Goal: Communication & Community: Answer question/provide support

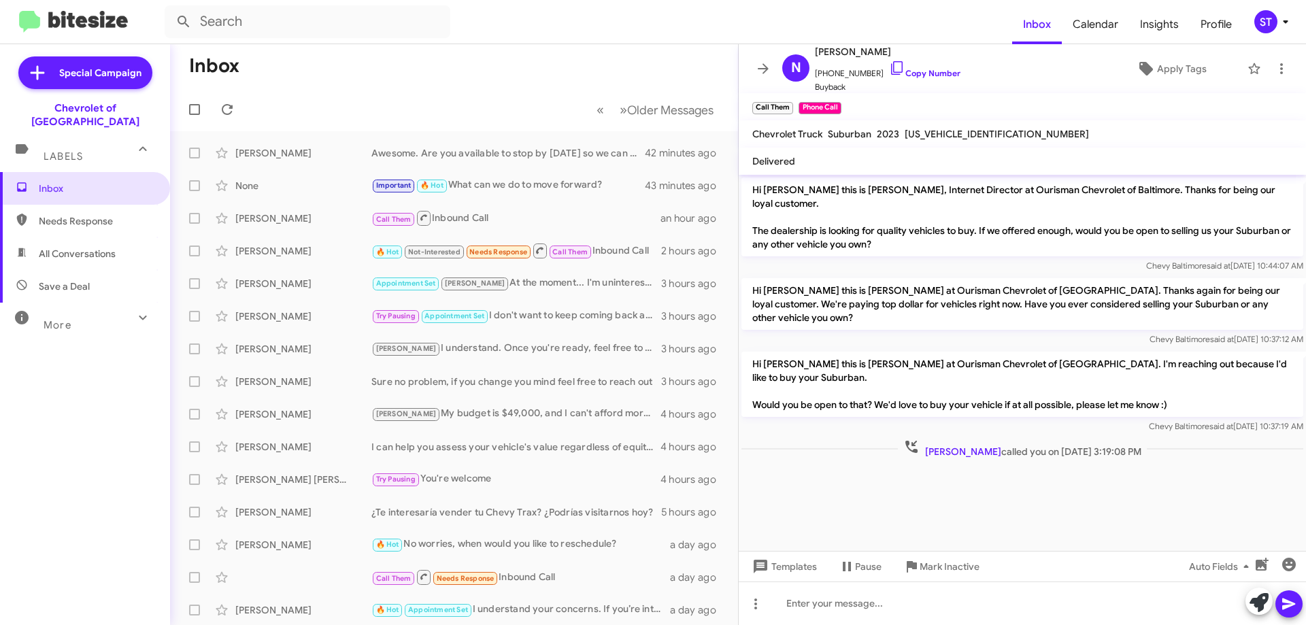
click at [245, 105] on mat-toolbar-row "« Previous » Next Older Messages" at bounding box center [454, 110] width 568 height 44
click at [233, 105] on span at bounding box center [227, 109] width 27 height 16
click at [226, 109] on icon at bounding box center [227, 109] width 16 height 16
click at [222, 110] on icon at bounding box center [227, 109] width 16 height 16
click at [215, 107] on span at bounding box center [227, 109] width 27 height 16
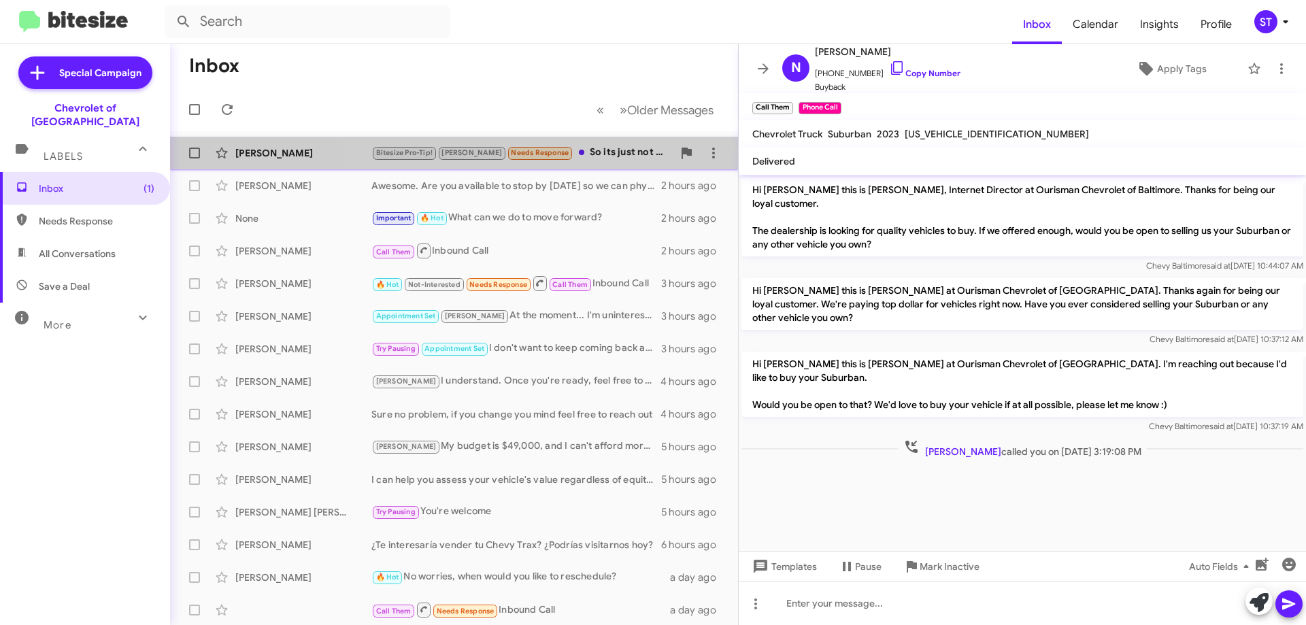
click at [564, 152] on div "Bitesize Pro-Tip! [PERSON_NAME] Needs Response So its just not feasible for me …" at bounding box center [521, 153] width 301 height 16
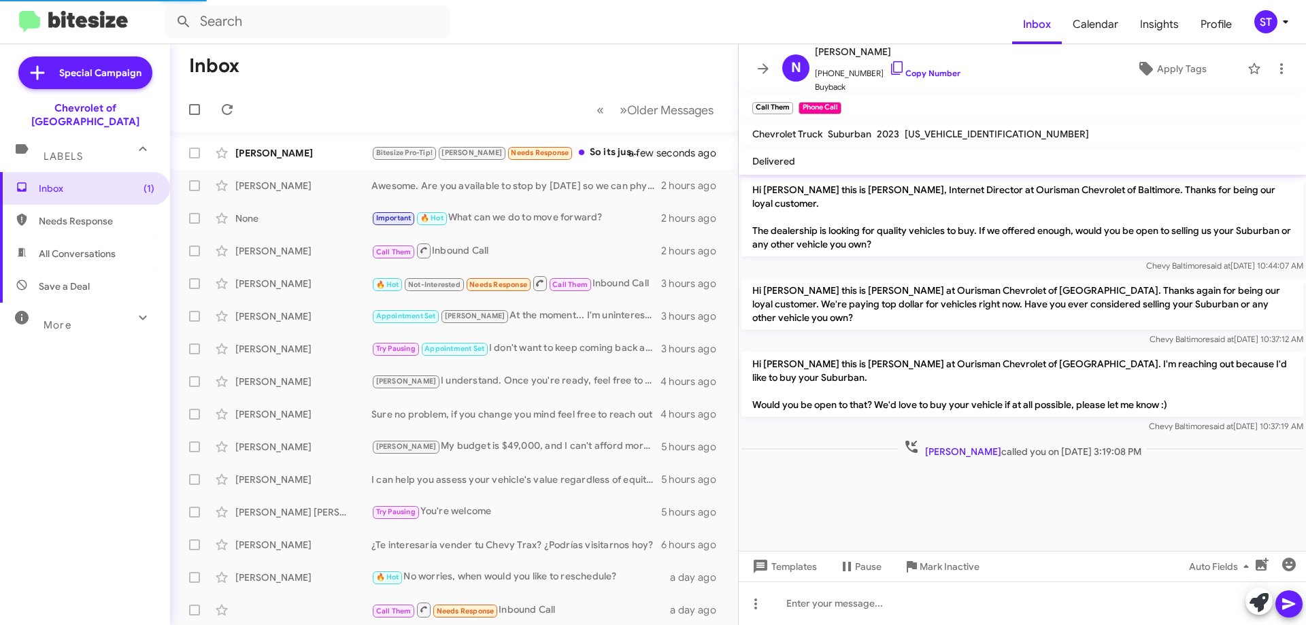
scroll to position [6, 0]
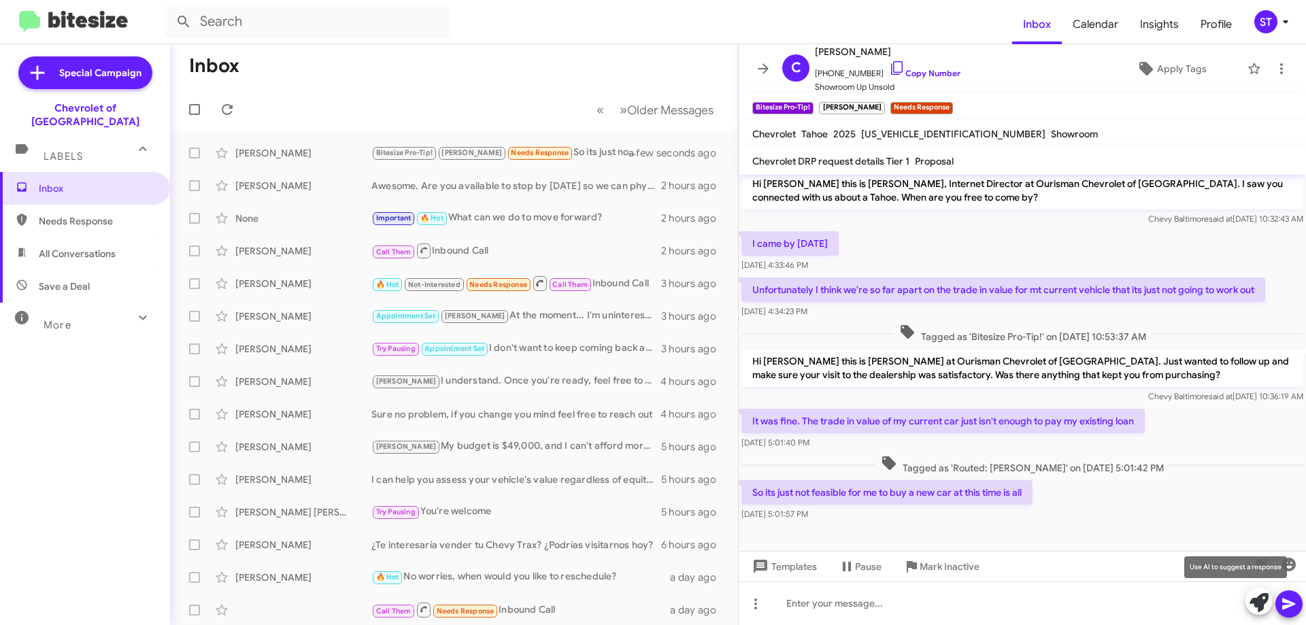
click at [1257, 603] on icon at bounding box center [1258, 602] width 19 height 19
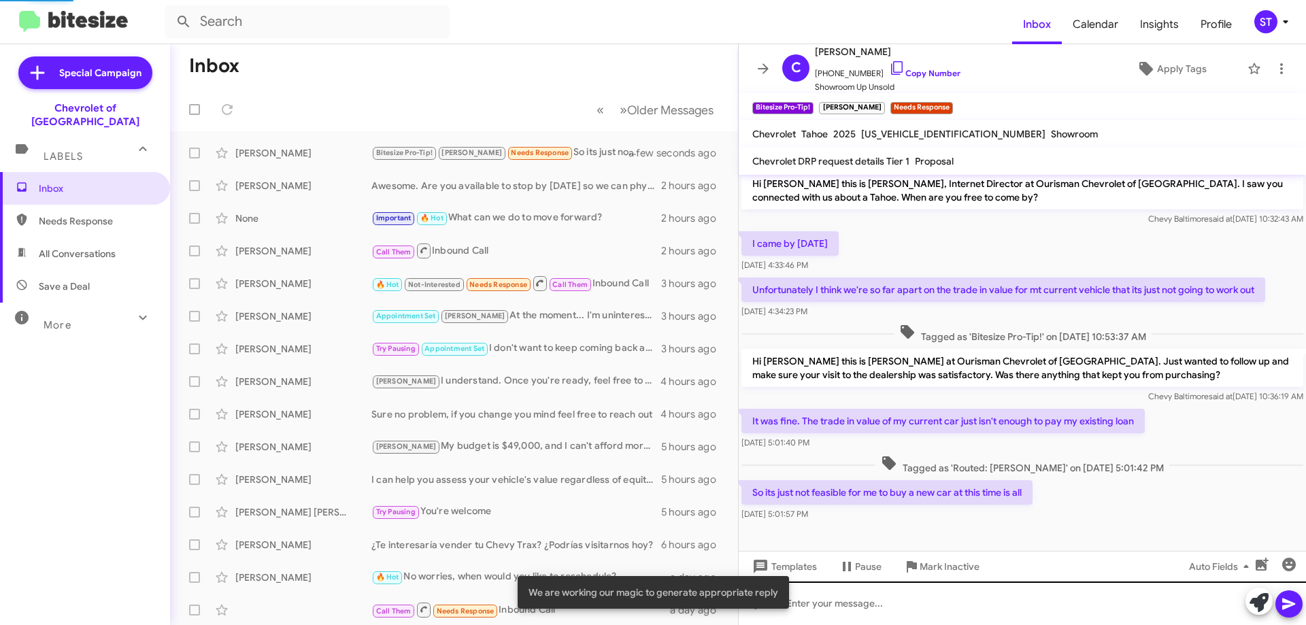
scroll to position [56, 0]
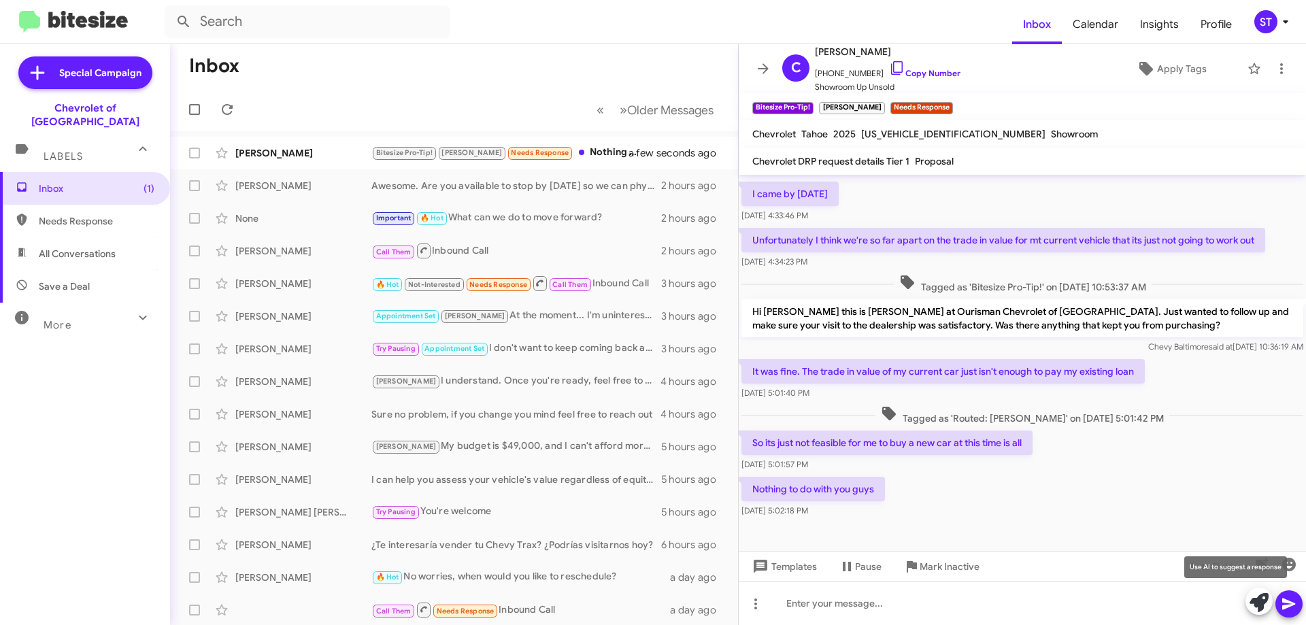
click at [1257, 605] on icon at bounding box center [1258, 602] width 19 height 19
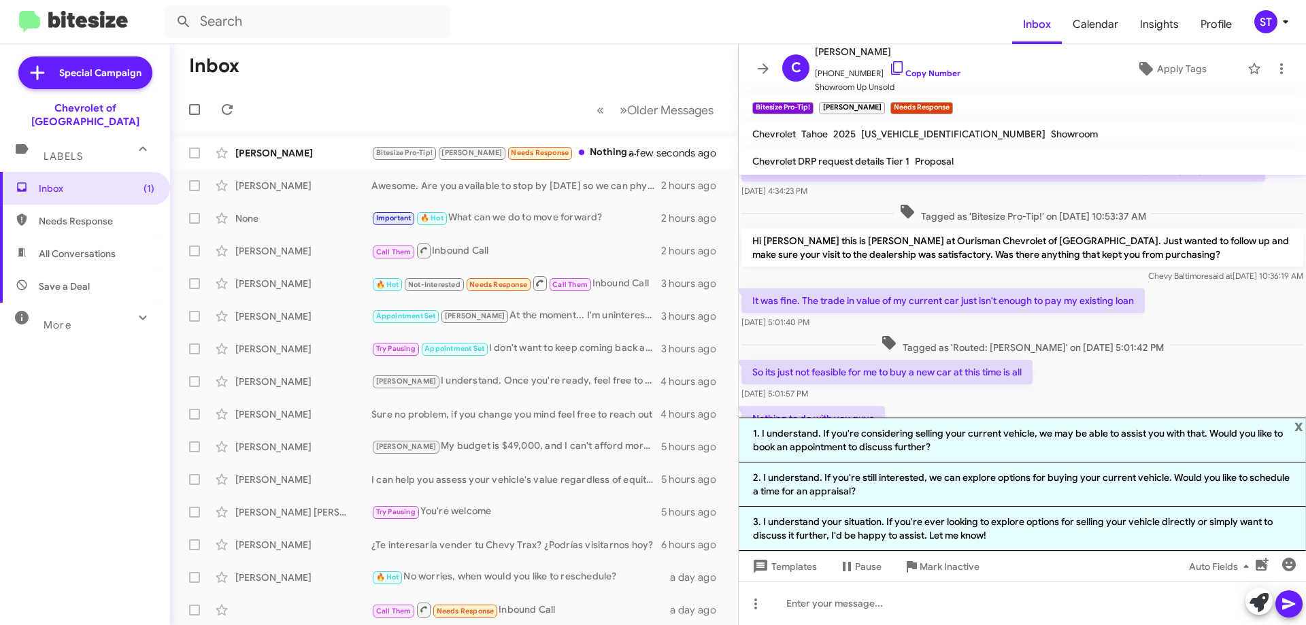
scroll to position [189, 0]
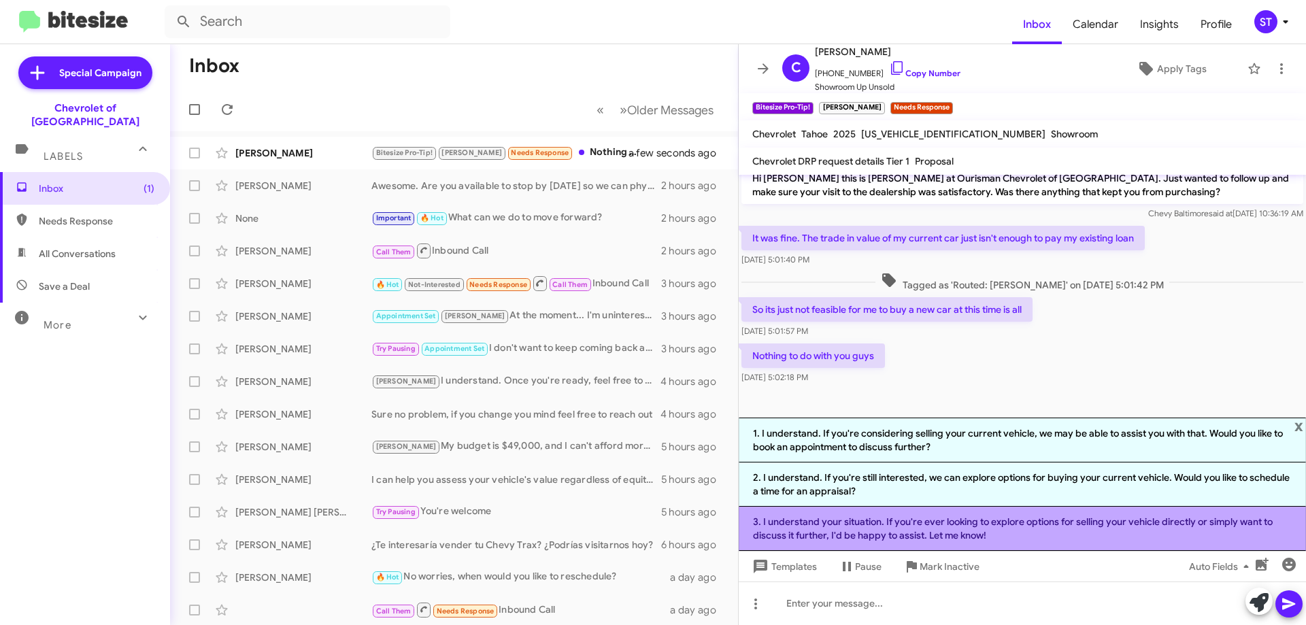
click at [812, 529] on li "3. I understand your situation. If you're ever looking to explore options for s…" at bounding box center [1021, 529] width 567 height 44
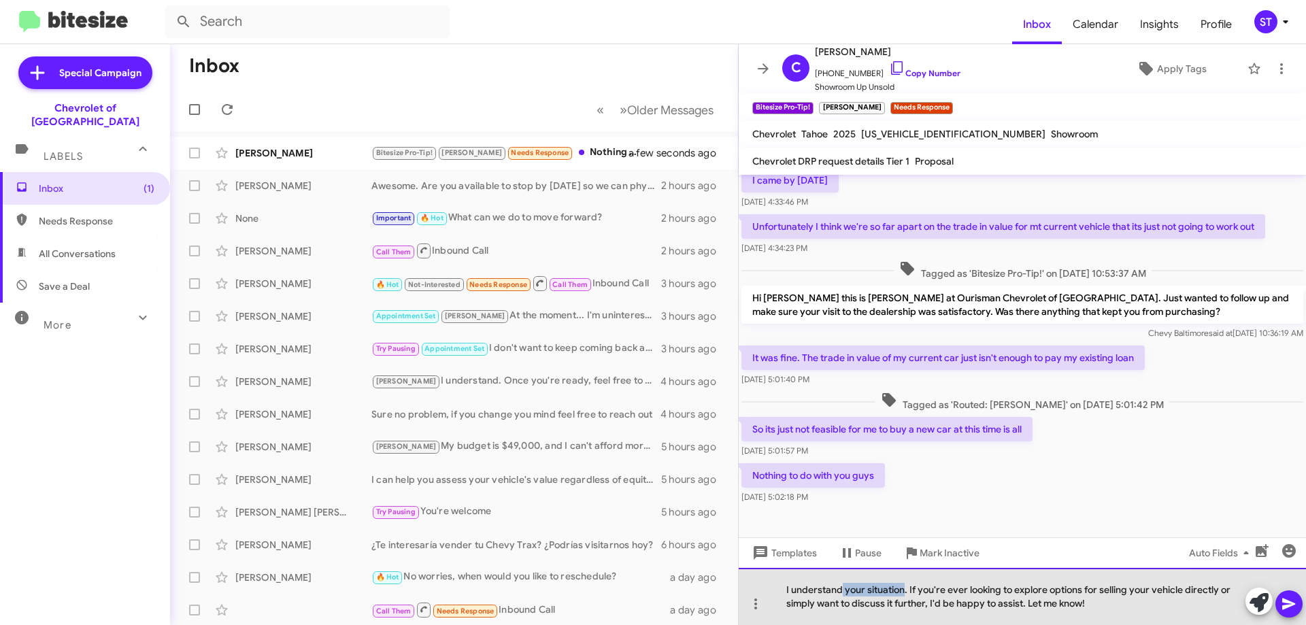
drag, startPoint x: 902, startPoint y: 590, endPoint x: 842, endPoint y: 585, distance: 60.0
click at [842, 585] on div "I understand your situation. If you're ever looking to explore options for sell…" at bounding box center [1021, 596] width 567 height 57
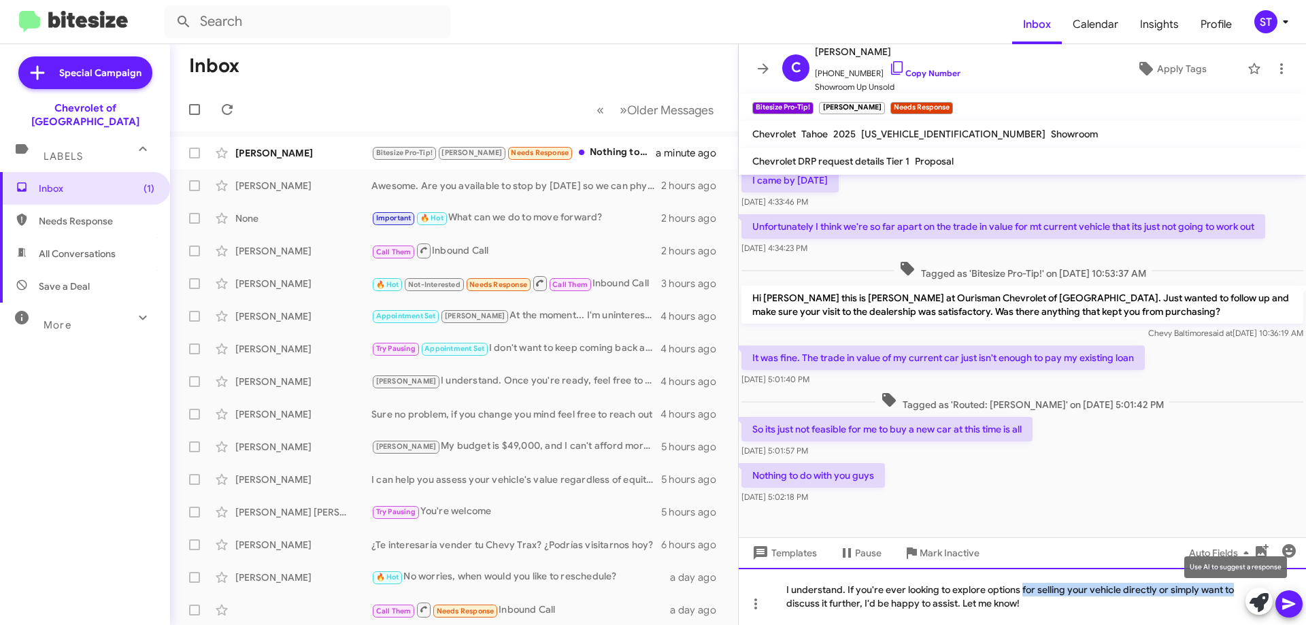
drag, startPoint x: 1023, startPoint y: 590, endPoint x: 1265, endPoint y: 592, distance: 242.1
click at [1265, 594] on div "I understand. If you're ever looking to explore options for selling your vehicl…" at bounding box center [1021, 596] width 567 height 57
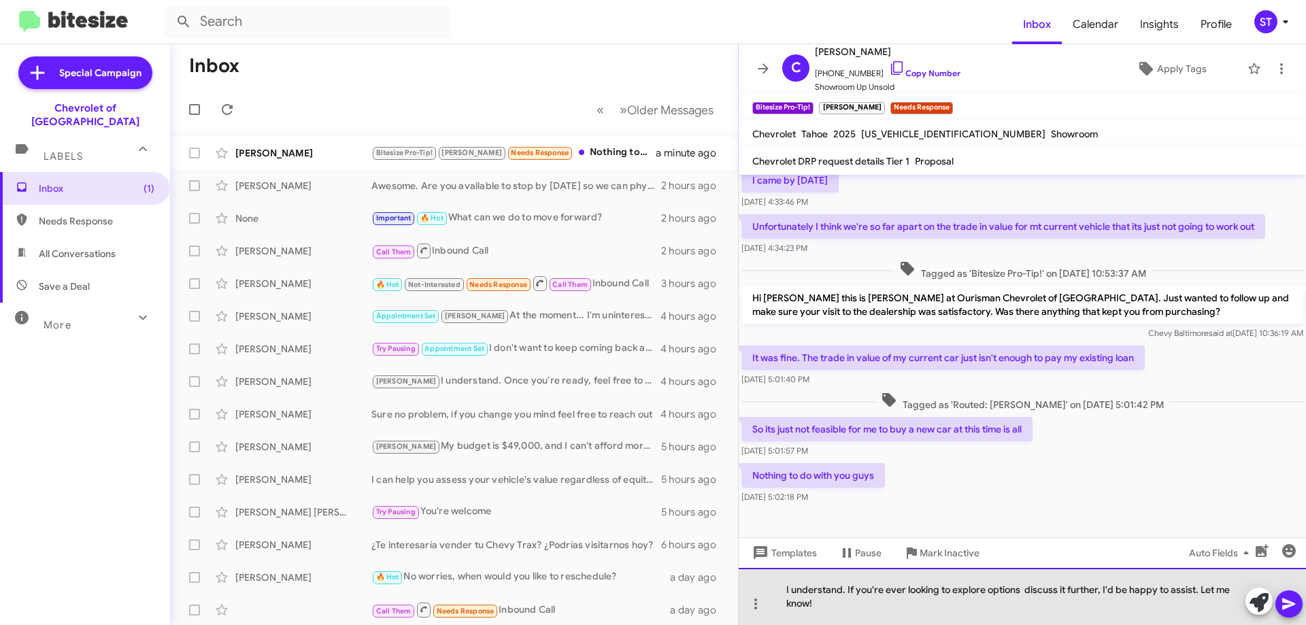
click at [1098, 589] on div "I understand. If you're ever looking to explore options discuss it further, I'd…" at bounding box center [1021, 596] width 567 height 57
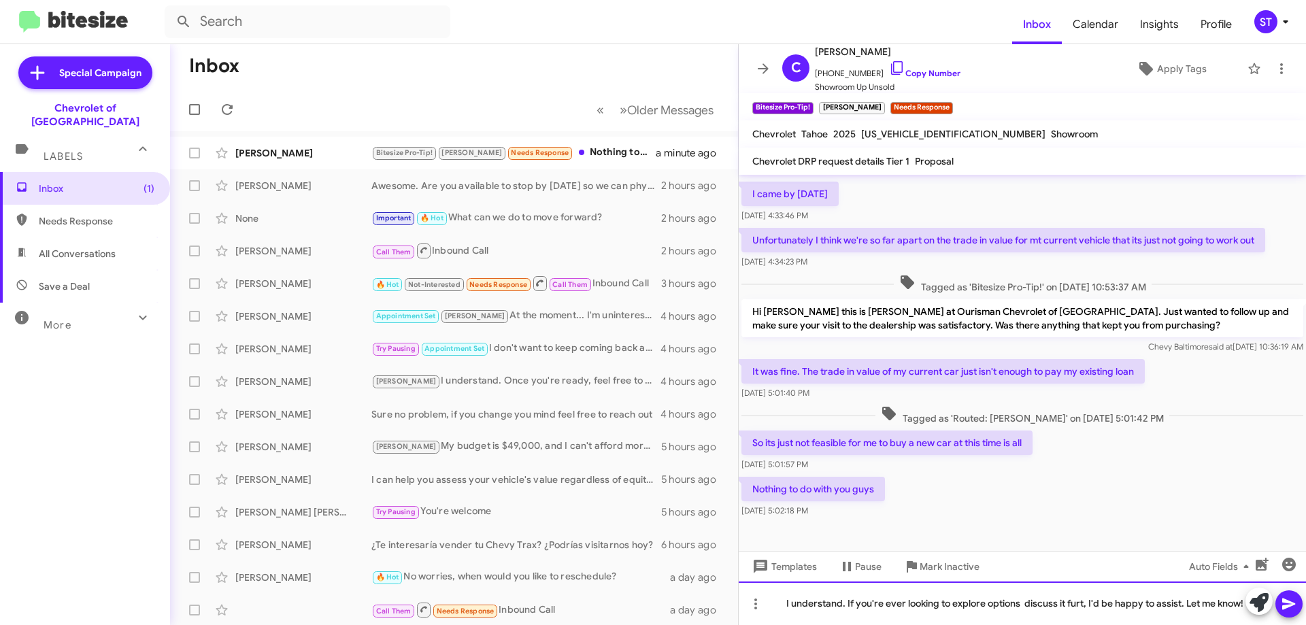
scroll to position [56, 0]
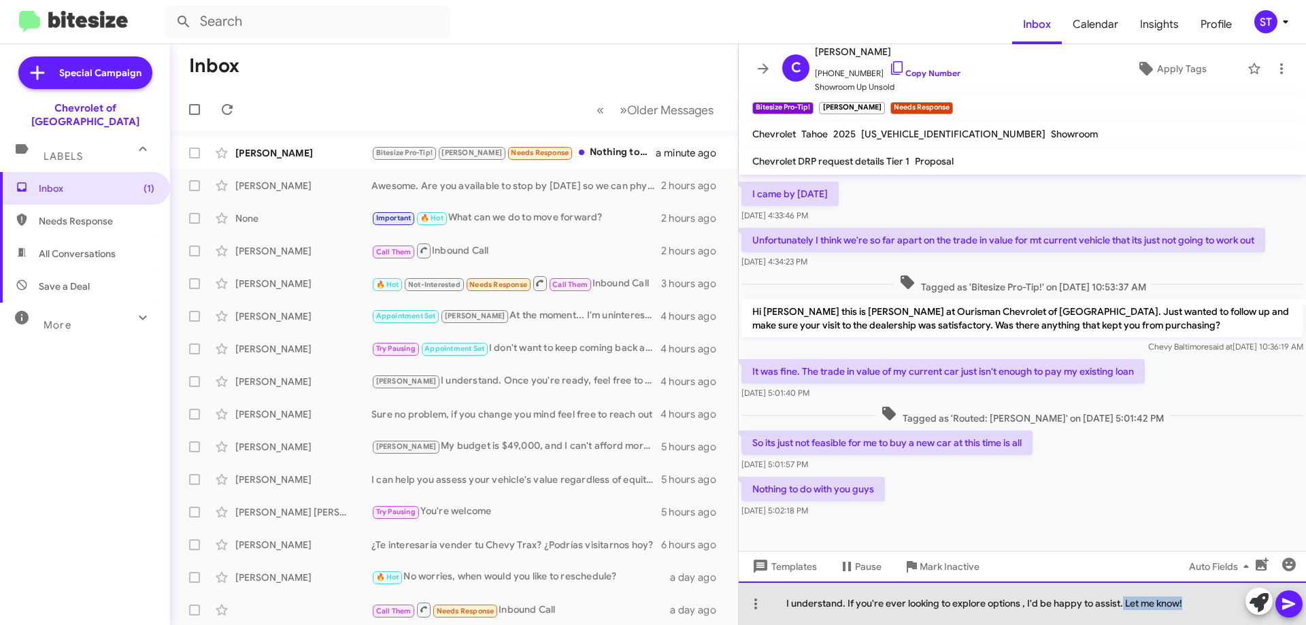
drag, startPoint x: 1204, startPoint y: 611, endPoint x: 1121, endPoint y: 602, distance: 84.2
click at [1121, 602] on div "I understand. If you're ever looking to explore options , I'd be happy to assis…" at bounding box center [1021, 603] width 567 height 44
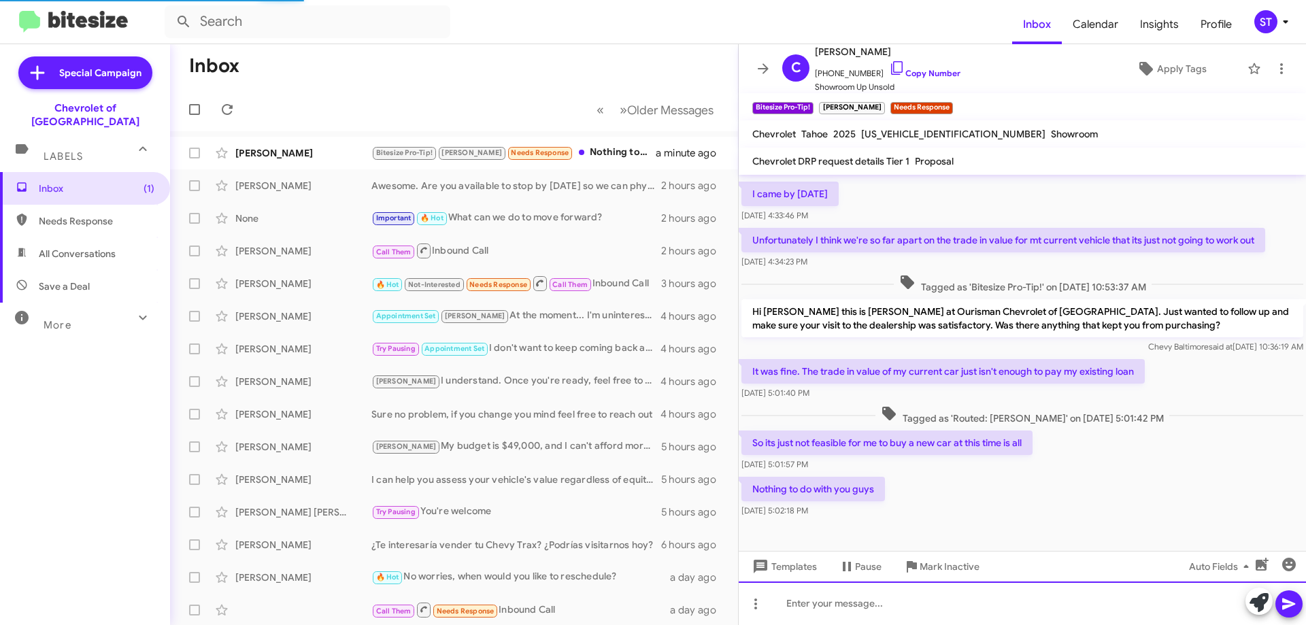
scroll to position [105, 0]
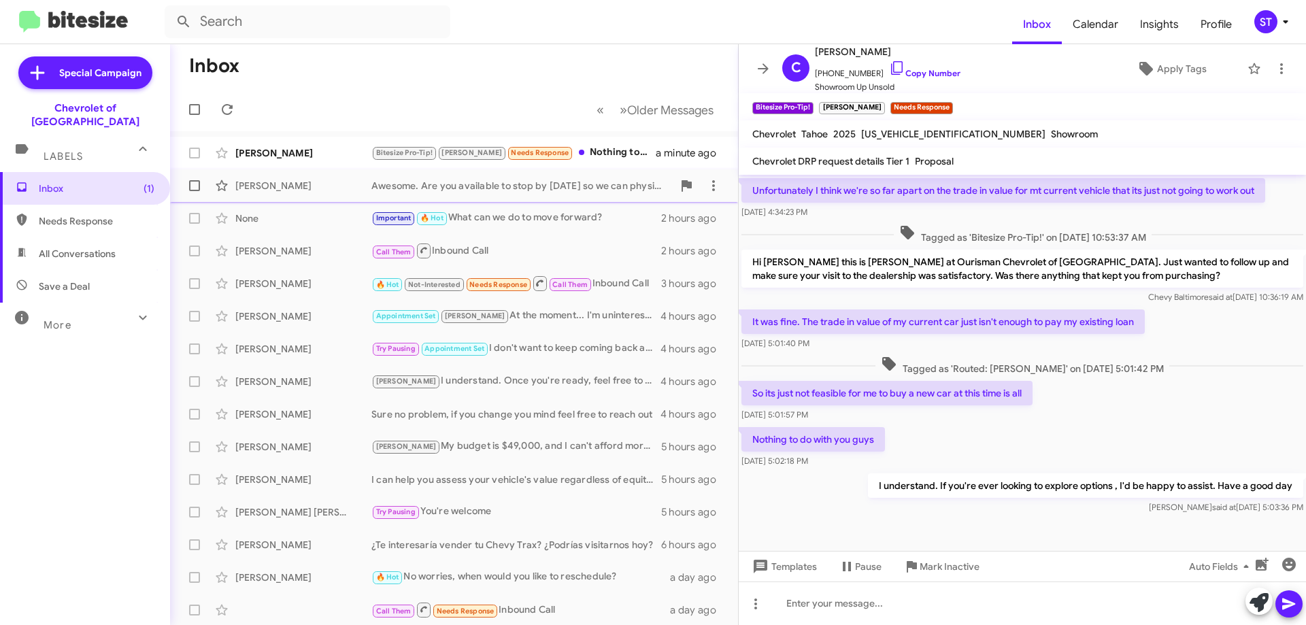
click at [549, 188] on div "Awesome. Are you available to stop by [DATE] so we can physically see your vehi…" at bounding box center [521, 186] width 301 height 14
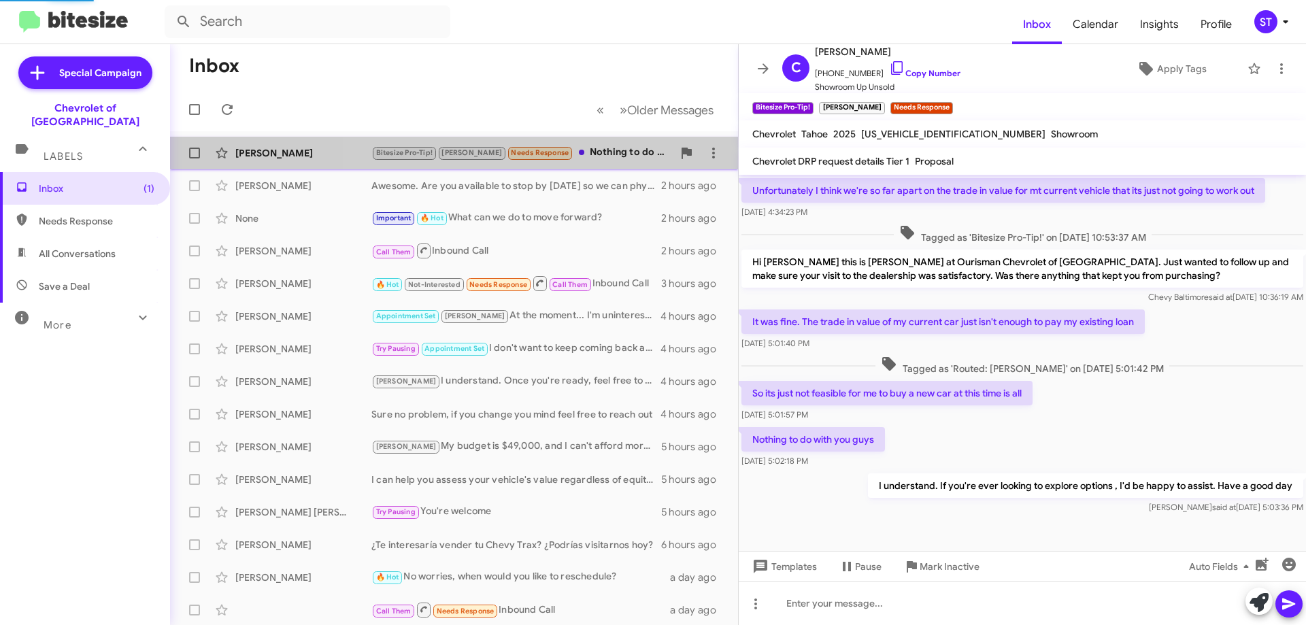
click at [571, 146] on div "Bitesize Pro-Tip! [PERSON_NAME] Needs Response Nothing to do with you guys" at bounding box center [521, 153] width 301 height 16
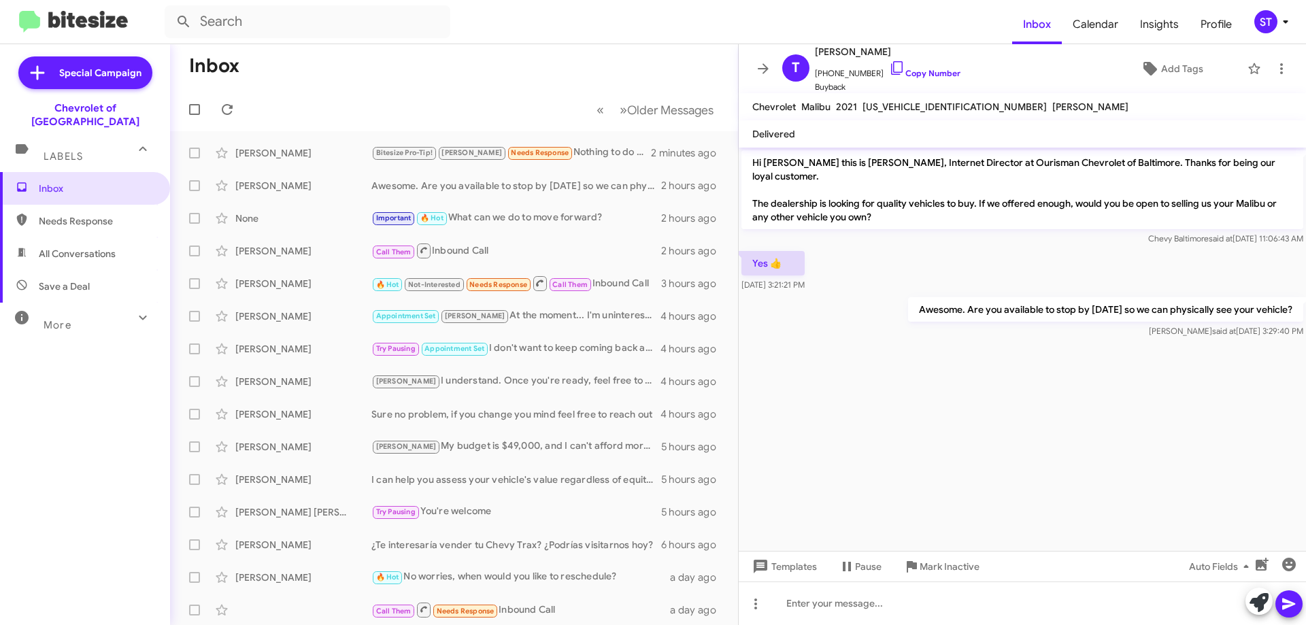
click at [477, 69] on mat-toolbar-row "Inbox" at bounding box center [454, 66] width 568 height 44
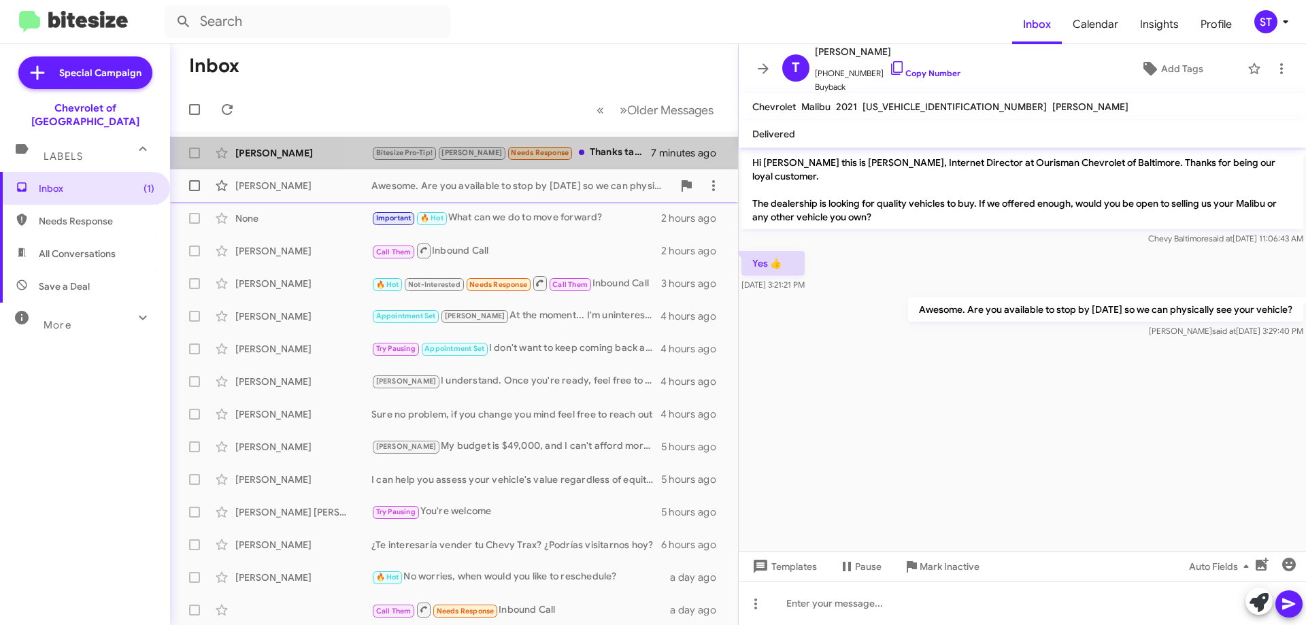
drag, startPoint x: 564, startPoint y: 146, endPoint x: 596, endPoint y: 180, distance: 46.7
click at [564, 146] on div "Bitesize Pro-Tip! [PERSON_NAME] Needs Response Thanks take care" at bounding box center [510, 153] width 279 height 16
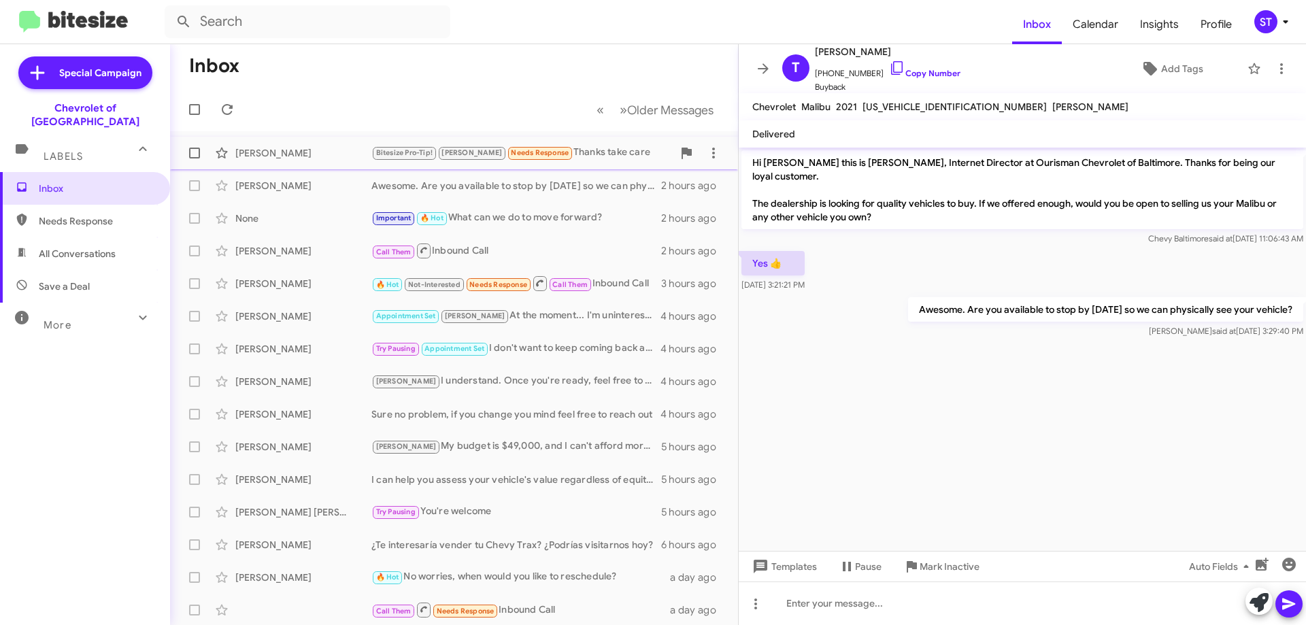
click at [583, 158] on div "Bitesize Pro-Tip! [PERSON_NAME] Needs Response Thanks take care" at bounding box center [521, 153] width 301 height 16
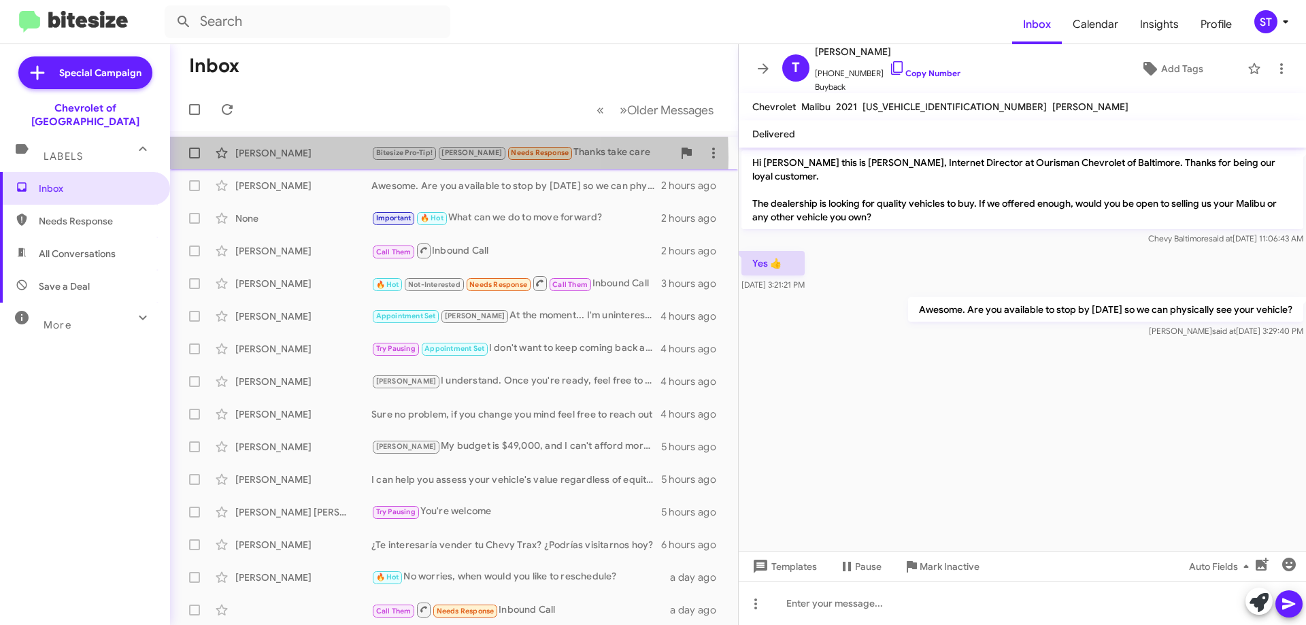
click at [319, 158] on div "[PERSON_NAME]" at bounding box center [303, 153] width 136 height 14
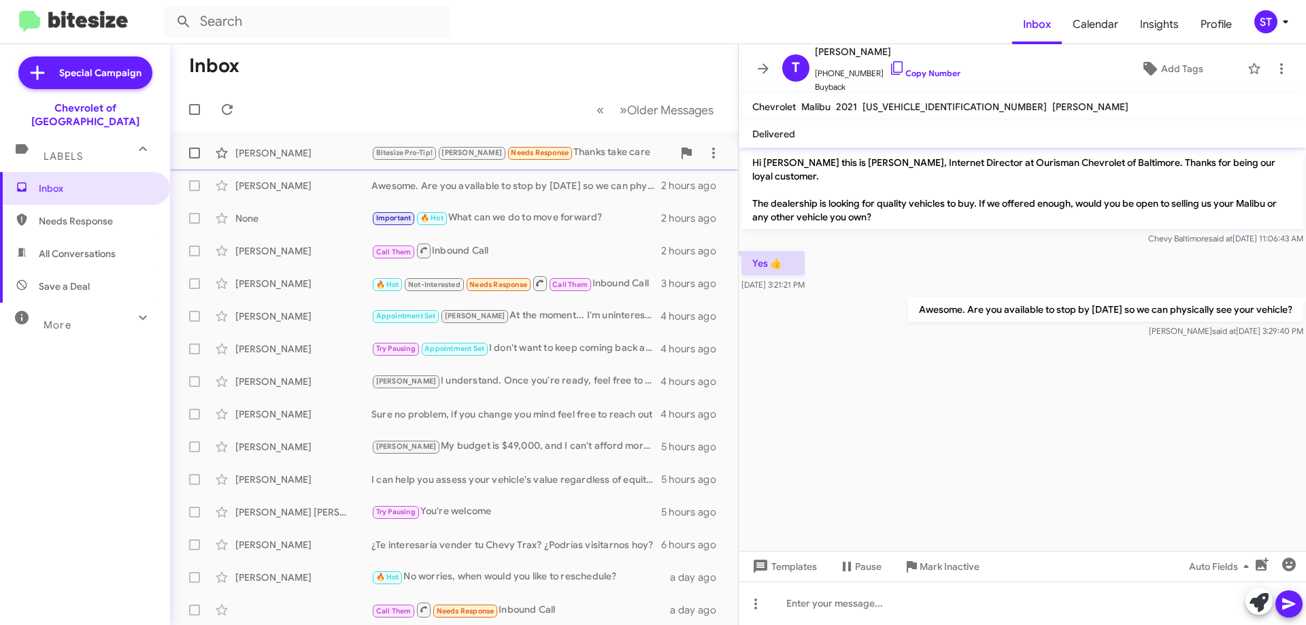
click at [348, 143] on div "[PERSON_NAME] Bitesize Pro-Tip! [PERSON_NAME] Needs Response Thanks take care 7…" at bounding box center [454, 152] width 546 height 27
click at [241, 110] on mat-toolbar-row "« Previous » Next Older Messages" at bounding box center [454, 110] width 568 height 44
click at [231, 110] on icon at bounding box center [227, 109] width 16 height 16
click at [547, 177] on div "[PERSON_NAME] Awesome. Are you available to stop by [DATE] so we can physically…" at bounding box center [454, 185] width 546 height 27
click at [301, 145] on div "[PERSON_NAME] Bitesize Pro-Tip! [PERSON_NAME] Needs Response Thanks take care 1…" at bounding box center [454, 152] width 546 height 27
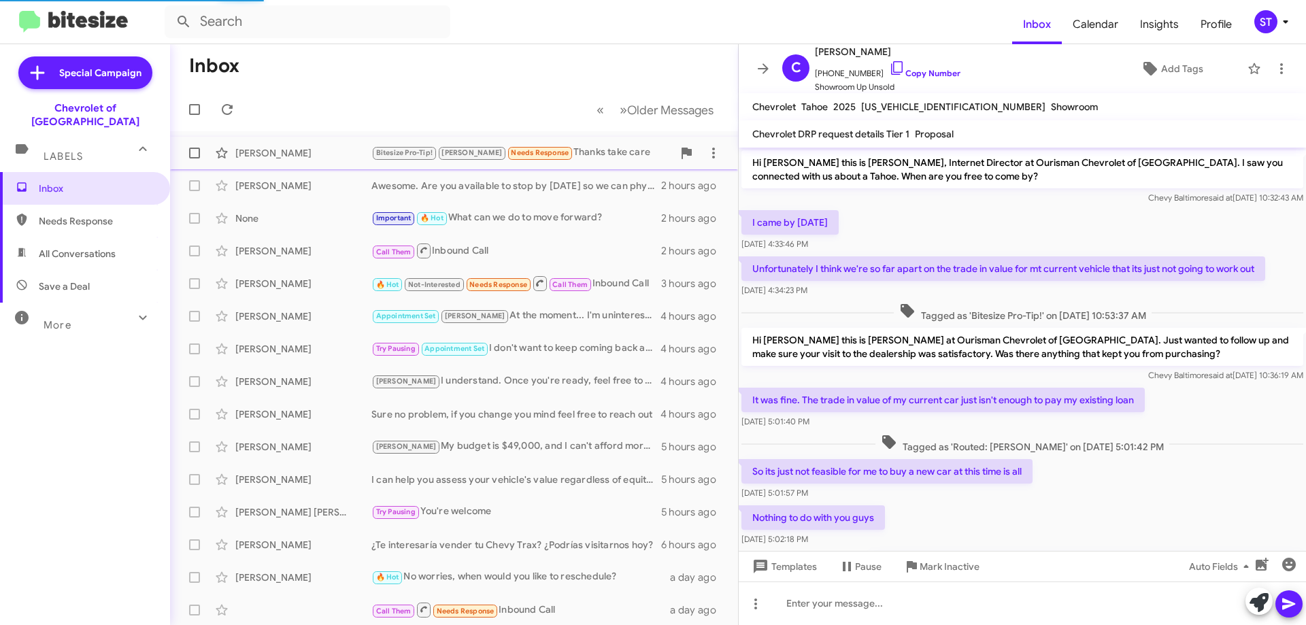
scroll to position [128, 0]
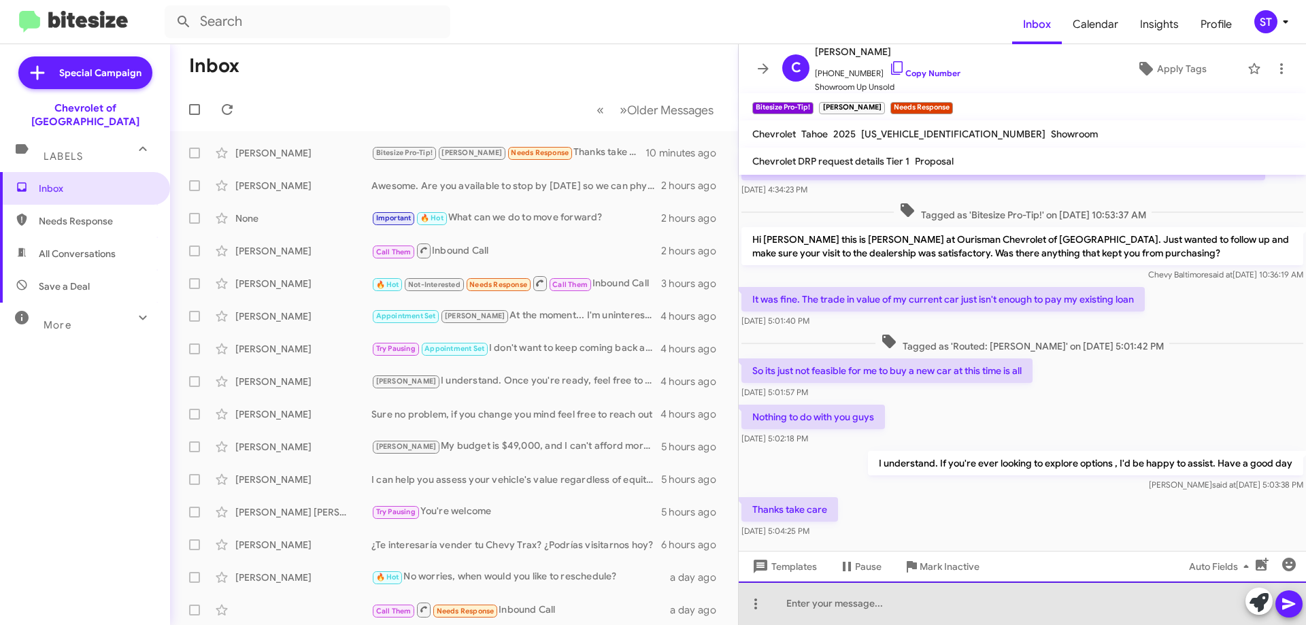
click at [848, 605] on div at bounding box center [1021, 603] width 567 height 44
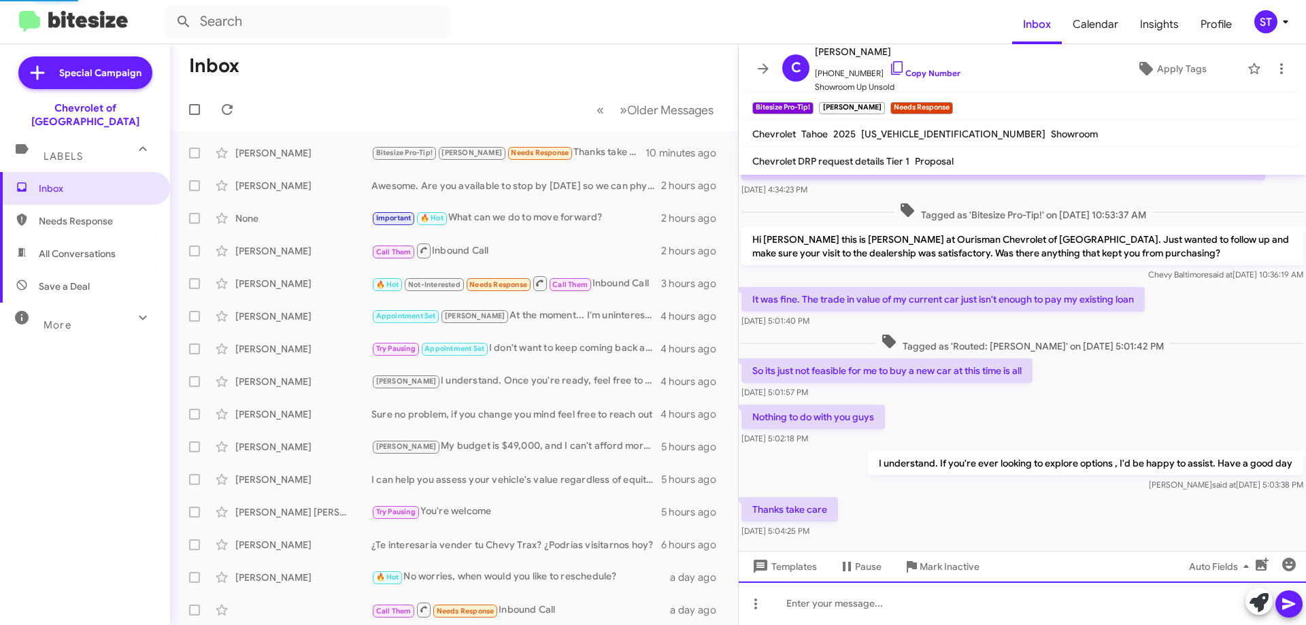
scroll to position [0, 0]
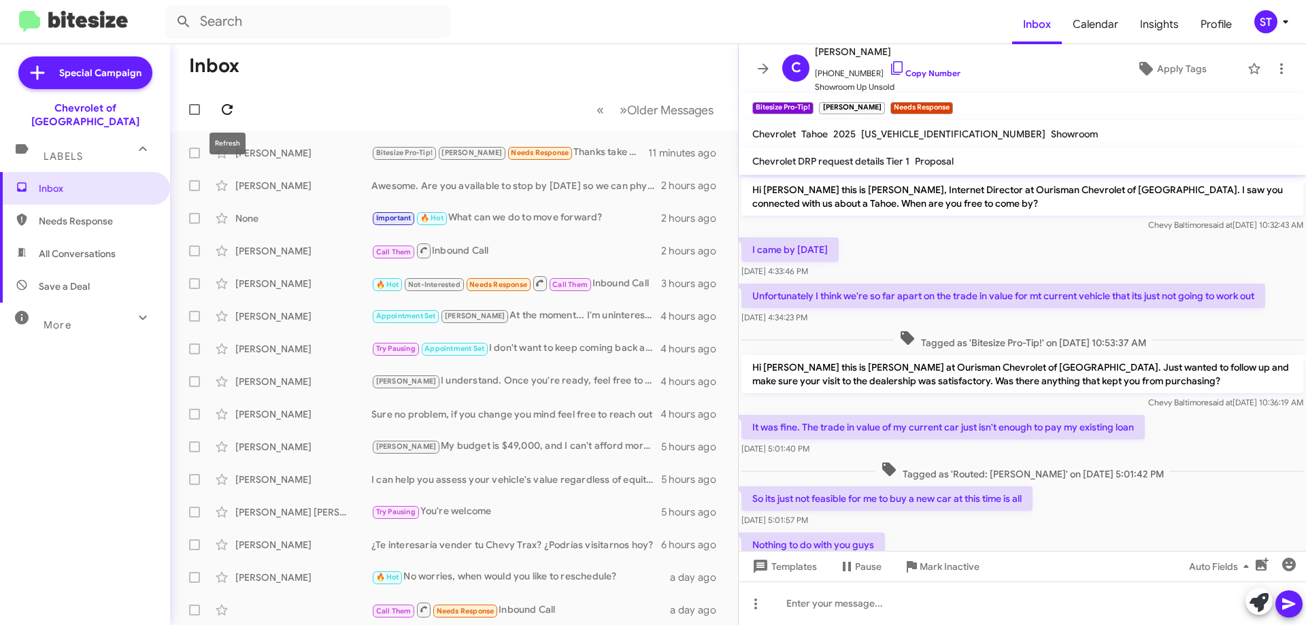
click at [232, 112] on icon at bounding box center [227, 109] width 16 height 16
click at [316, 286] on div "[PERSON_NAME]" at bounding box center [303, 284] width 136 height 14
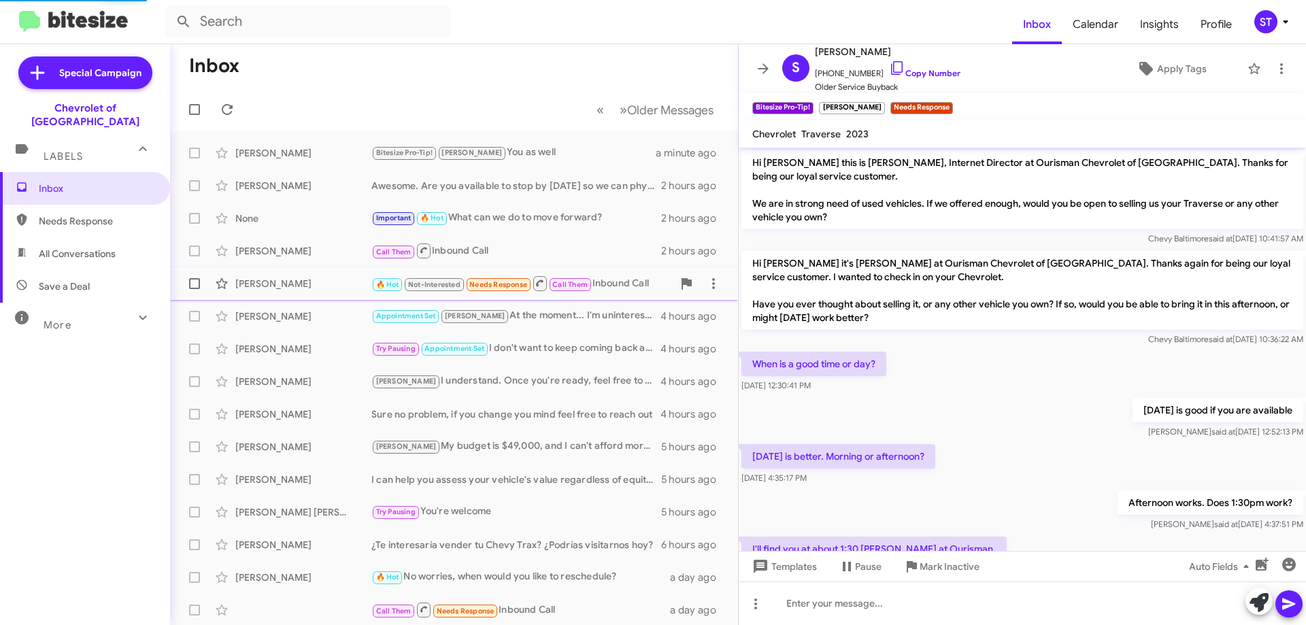
scroll to position [209, 0]
